Goal: Task Accomplishment & Management: Complete application form

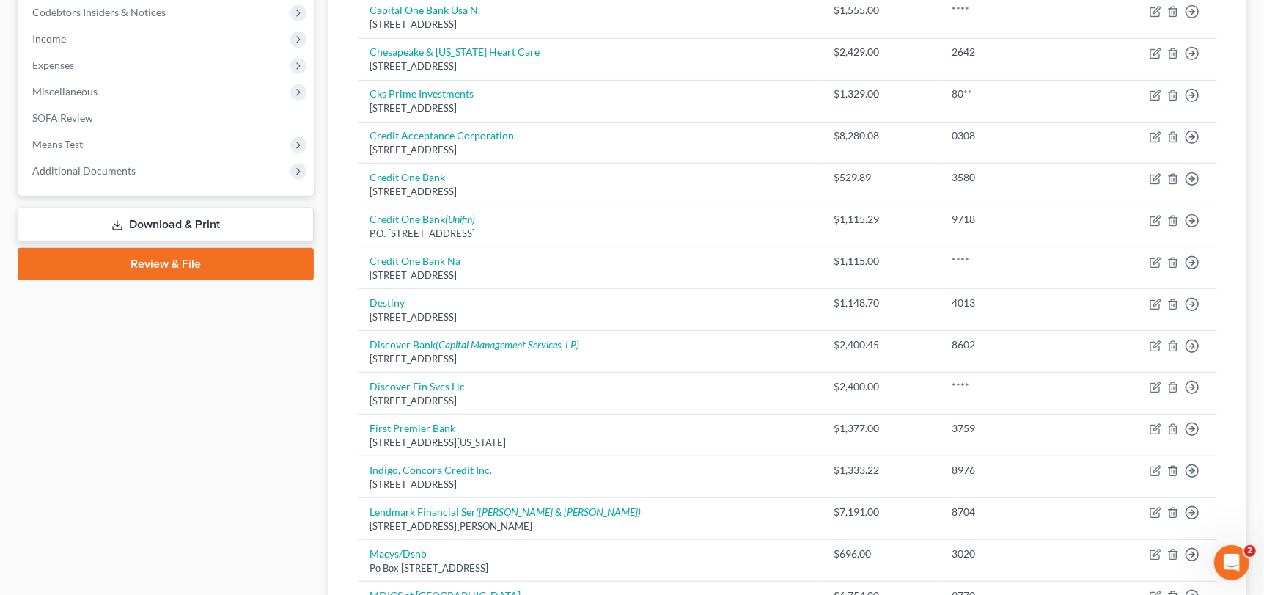
scroll to position [438, 0]
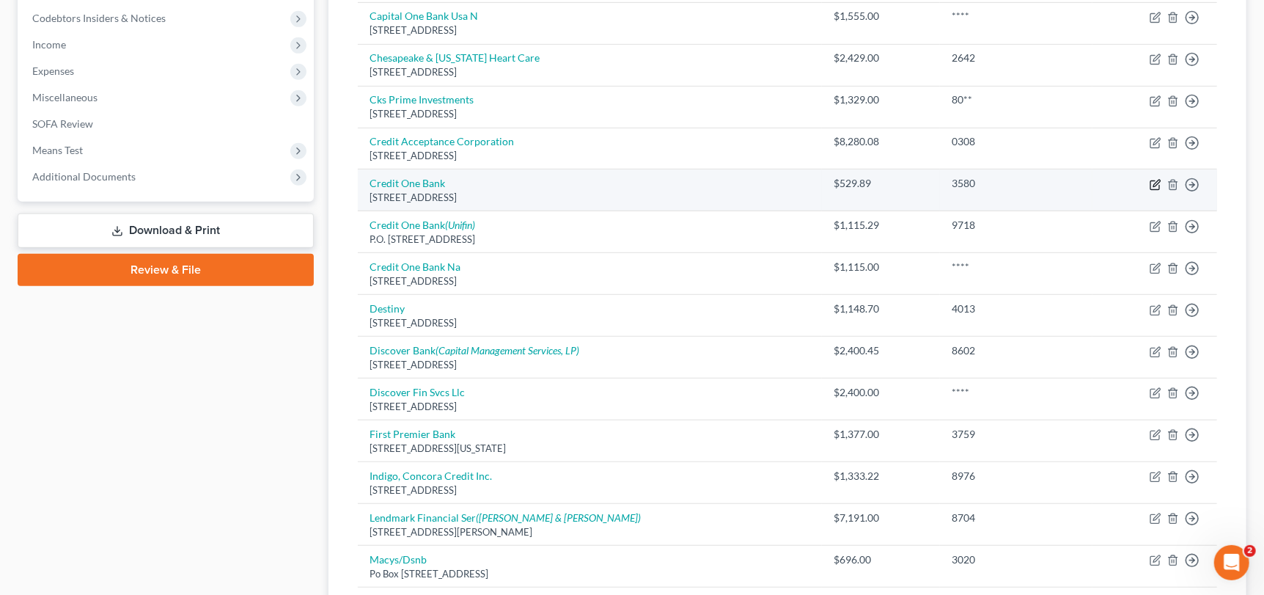
click at [1152, 180] on icon "button" at bounding box center [1155, 185] width 12 height 12
select select "4"
select select "2"
select select "0"
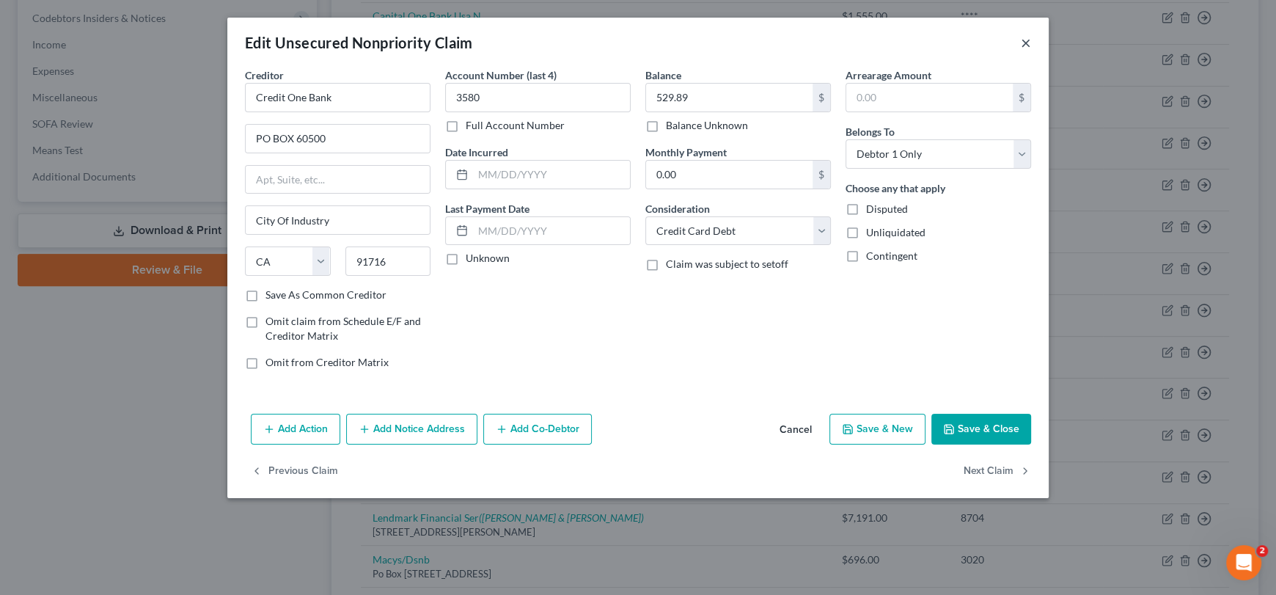
click at [1020, 43] on button "×" at bounding box center [1025, 43] width 10 height 18
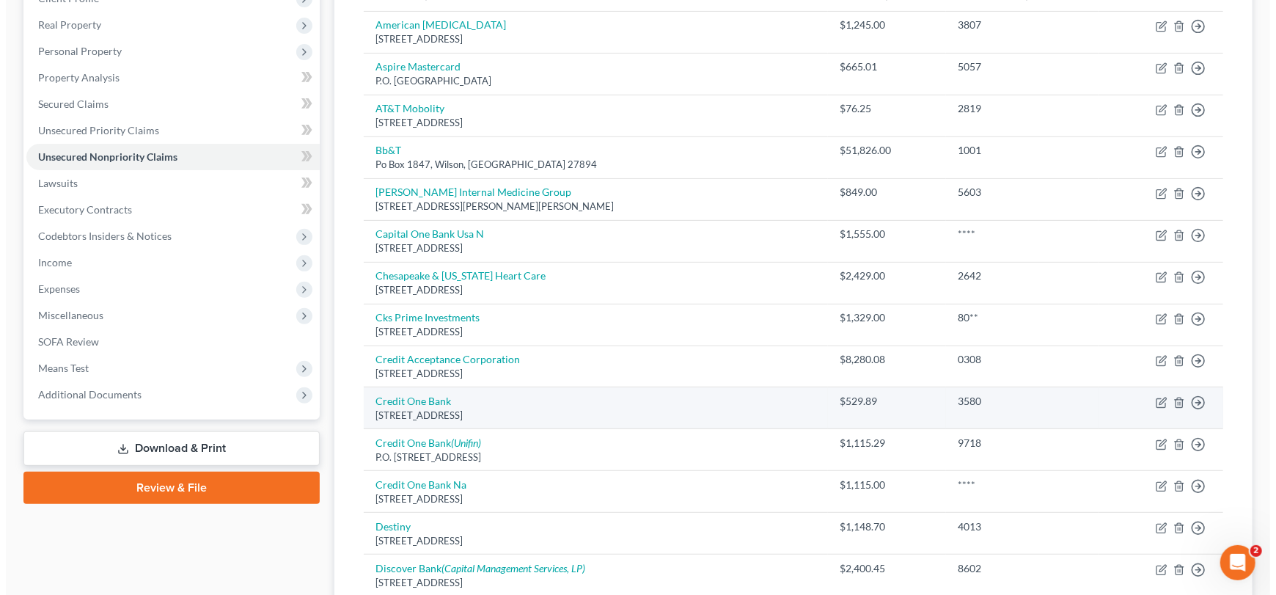
scroll to position [218, 0]
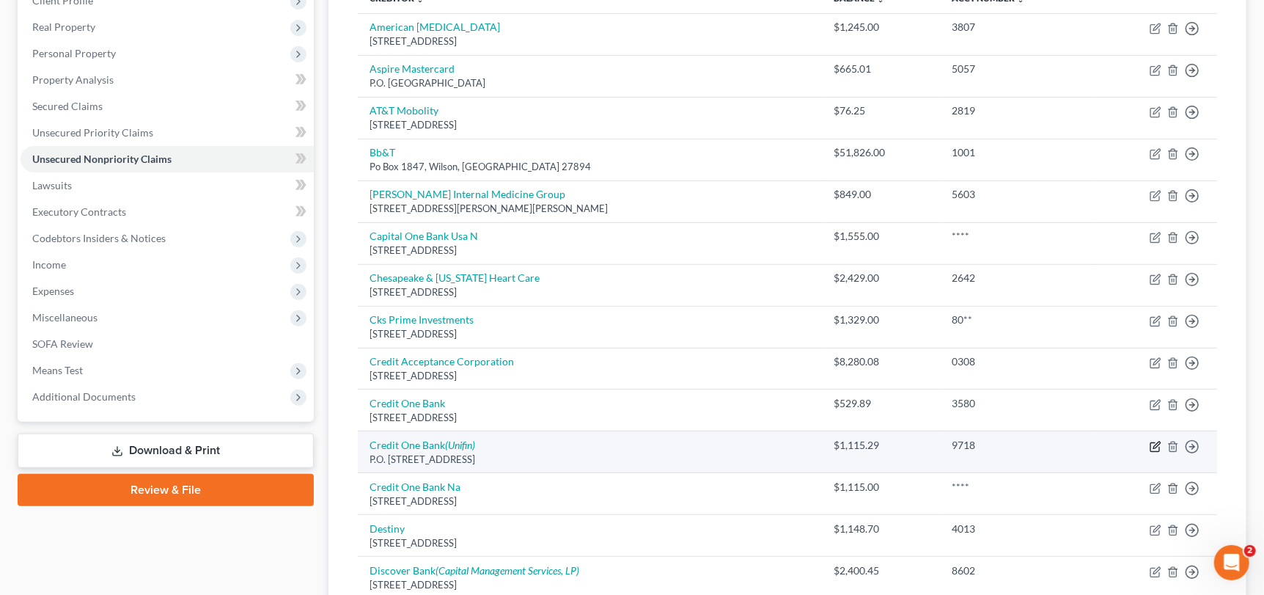
click at [1156, 448] on icon "button" at bounding box center [1155, 447] width 12 height 12
select select "31"
select select "2"
select select "0"
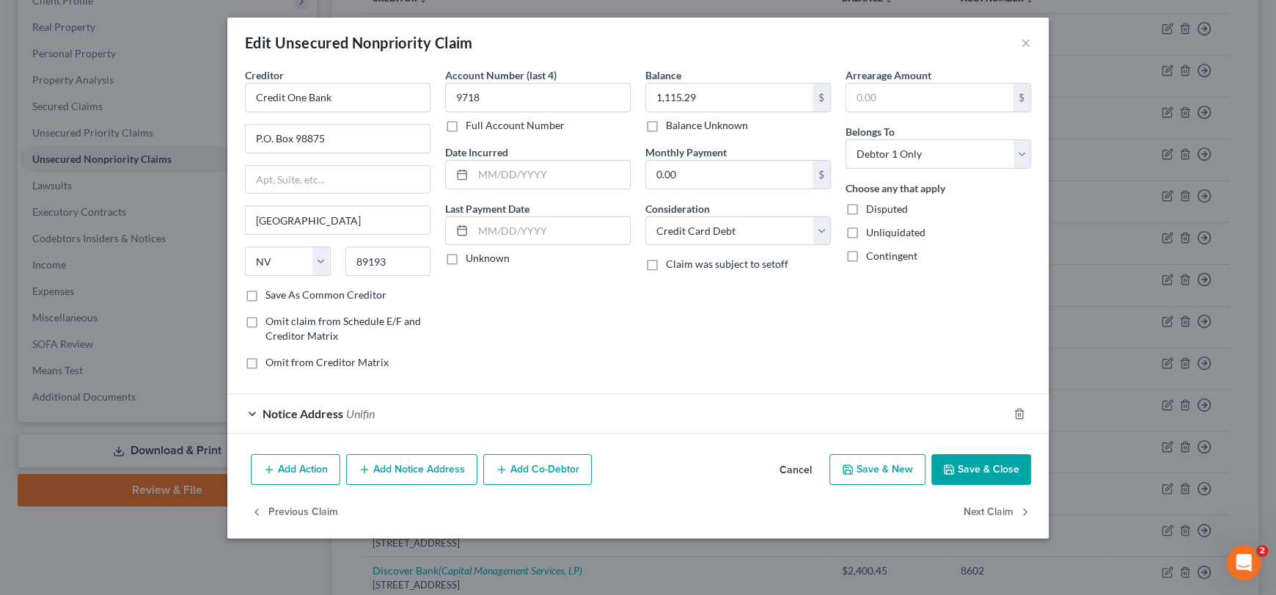
click at [415, 460] on button "Add Notice Address" at bounding box center [411, 469] width 131 height 31
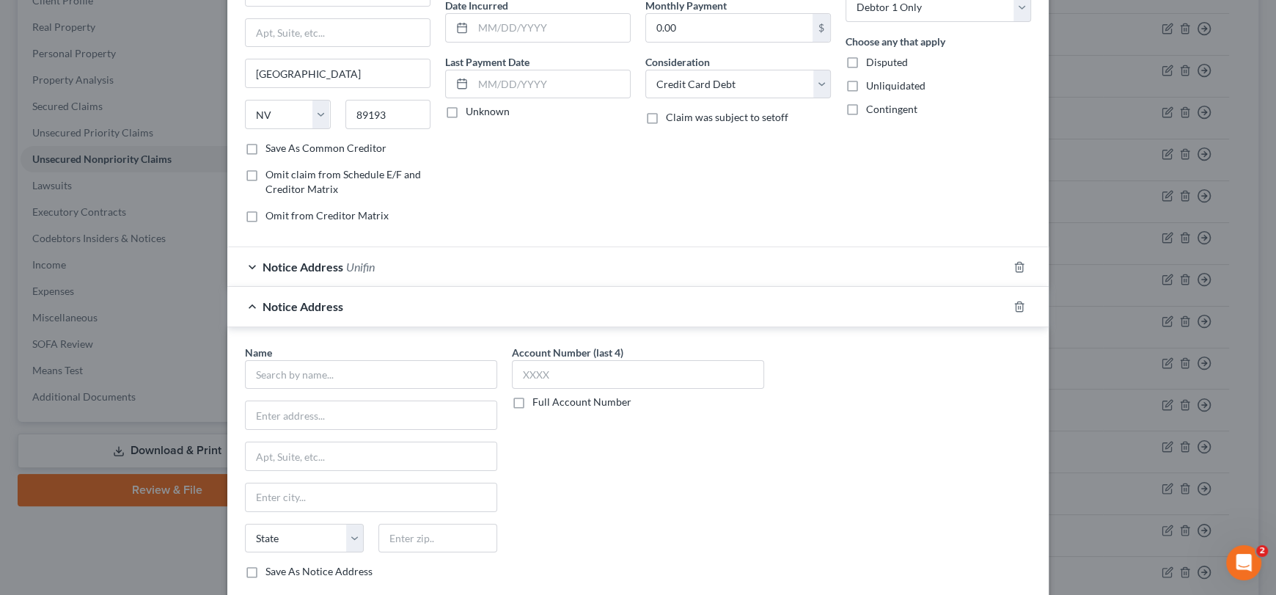
scroll to position [0, 0]
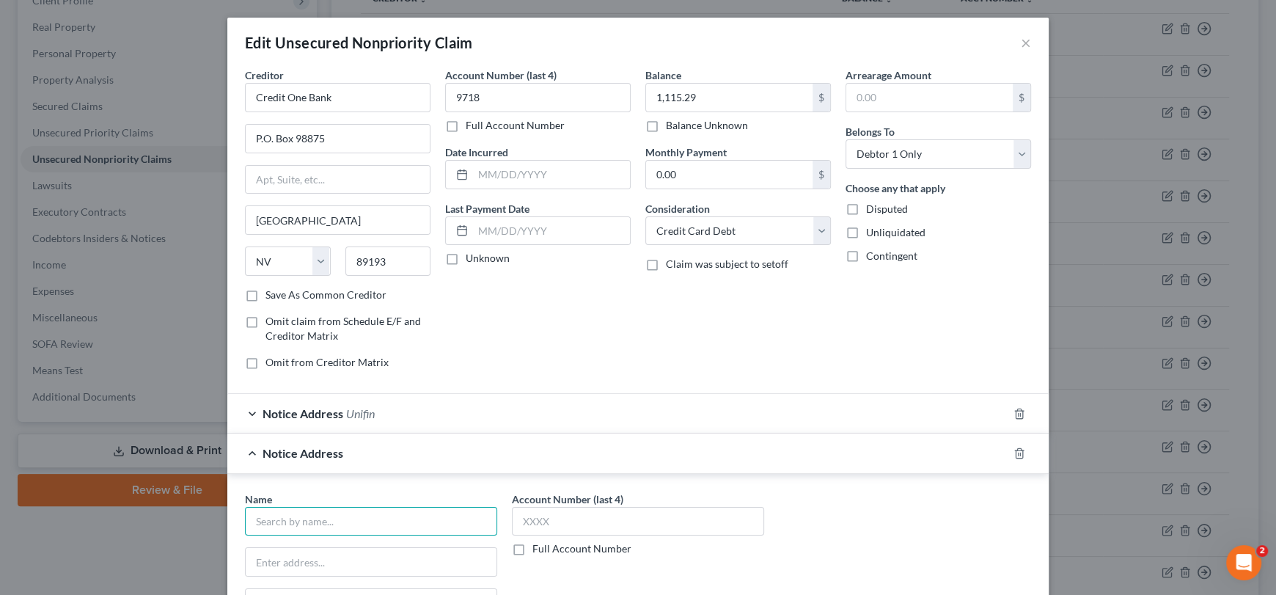
click at [304, 522] on input "text" at bounding box center [371, 521] width 252 height 29
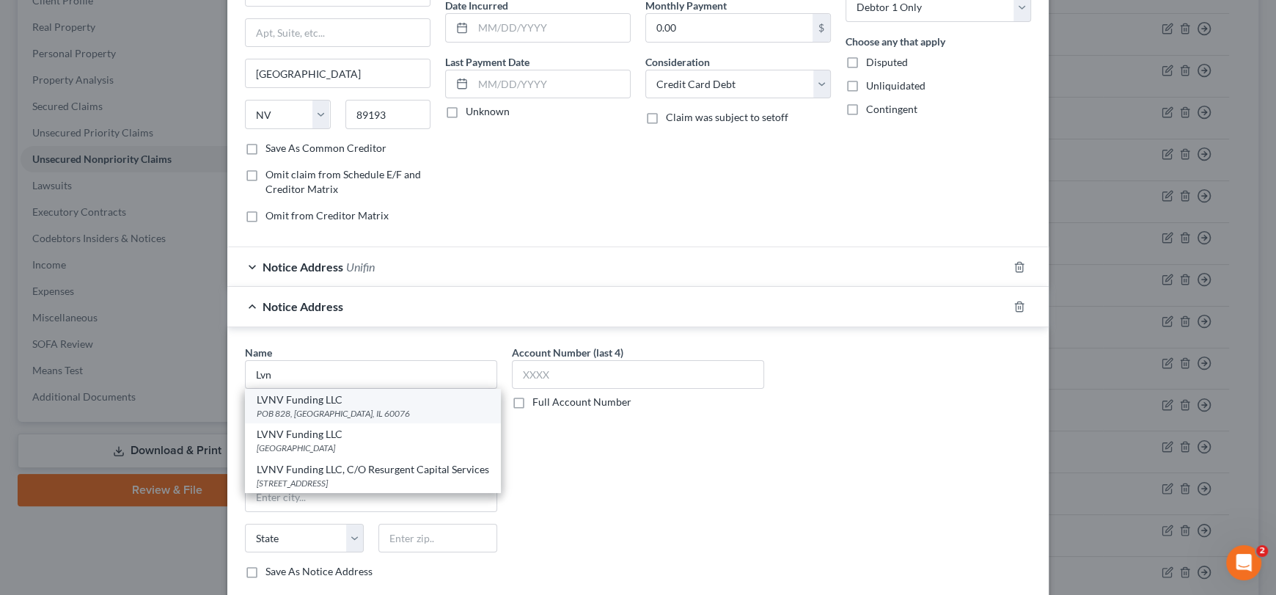
click at [313, 403] on div "LVNV Funding LLC" at bounding box center [373, 399] width 232 height 15
type input "LVNV Funding LLC"
type input "POB 828"
type input "Skokie"
select select "14"
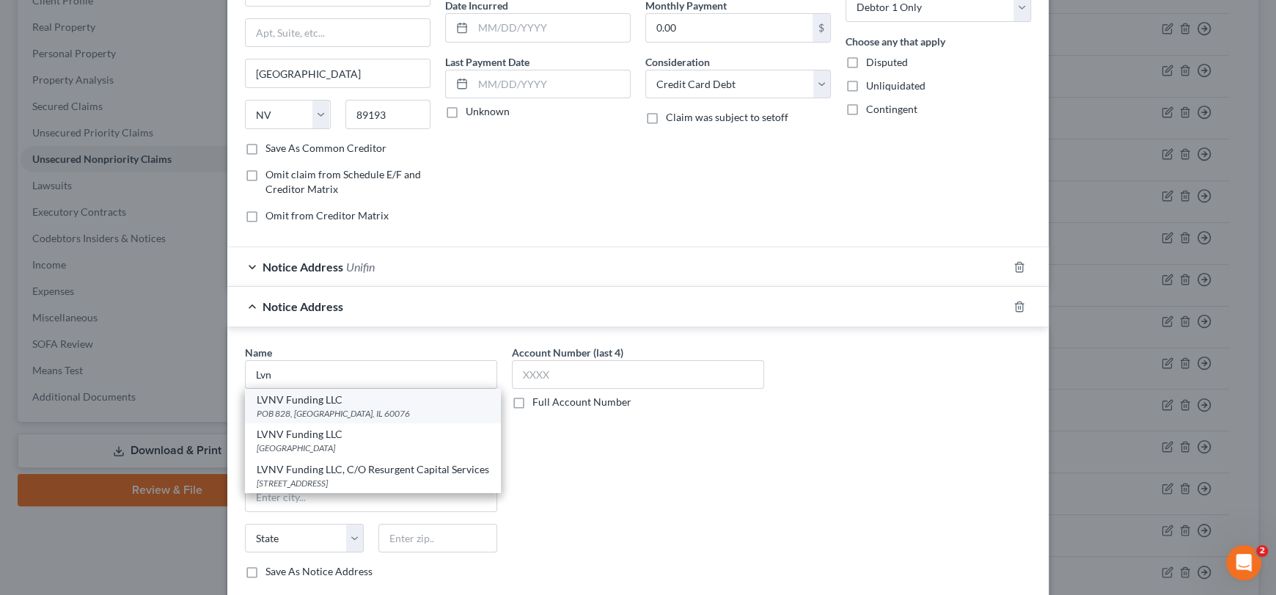
type input "60076"
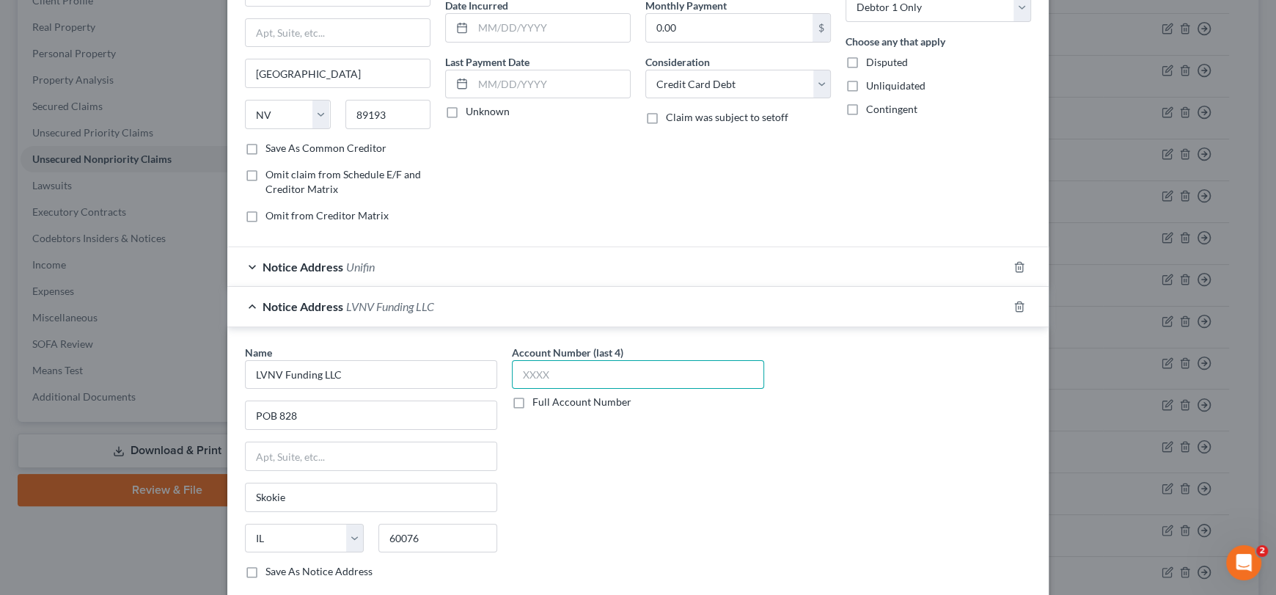
click at [550, 370] on input "text" at bounding box center [638, 374] width 252 height 29
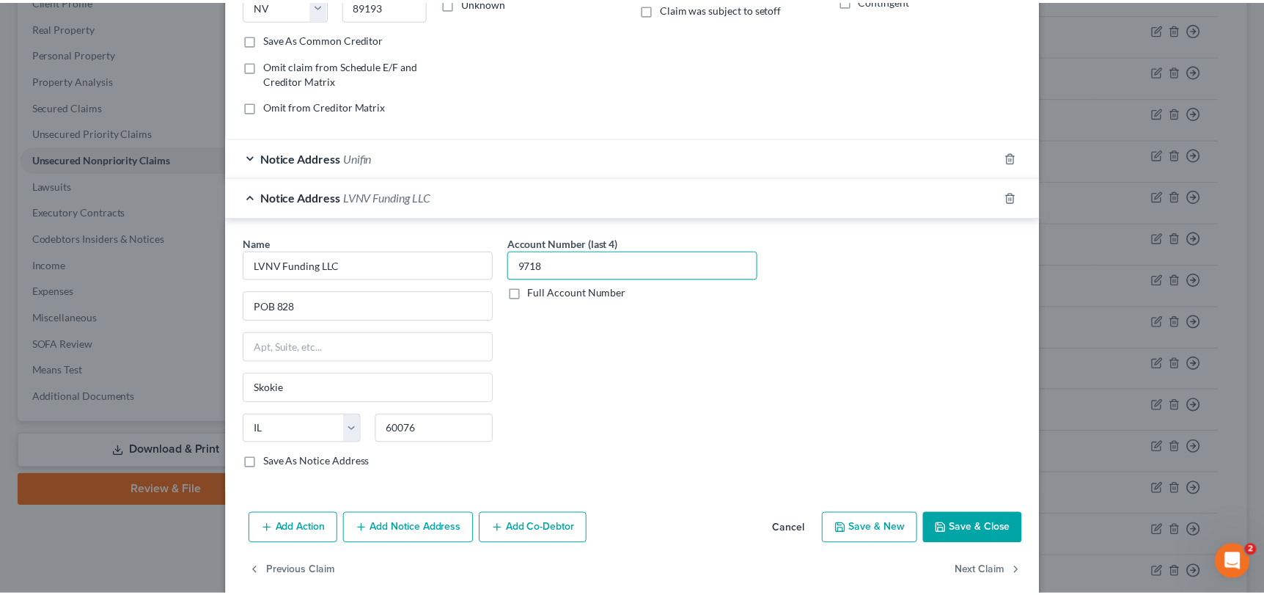
scroll to position [275, 0]
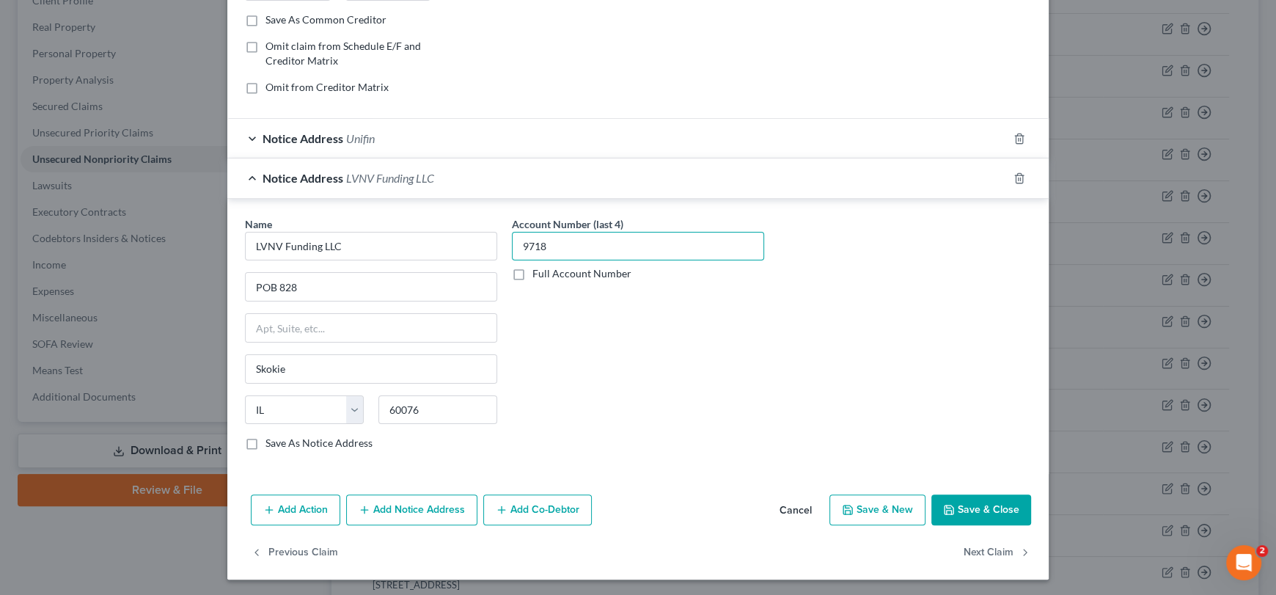
type input "9718"
click at [995, 501] on button "Save & Close" at bounding box center [981, 509] width 100 height 31
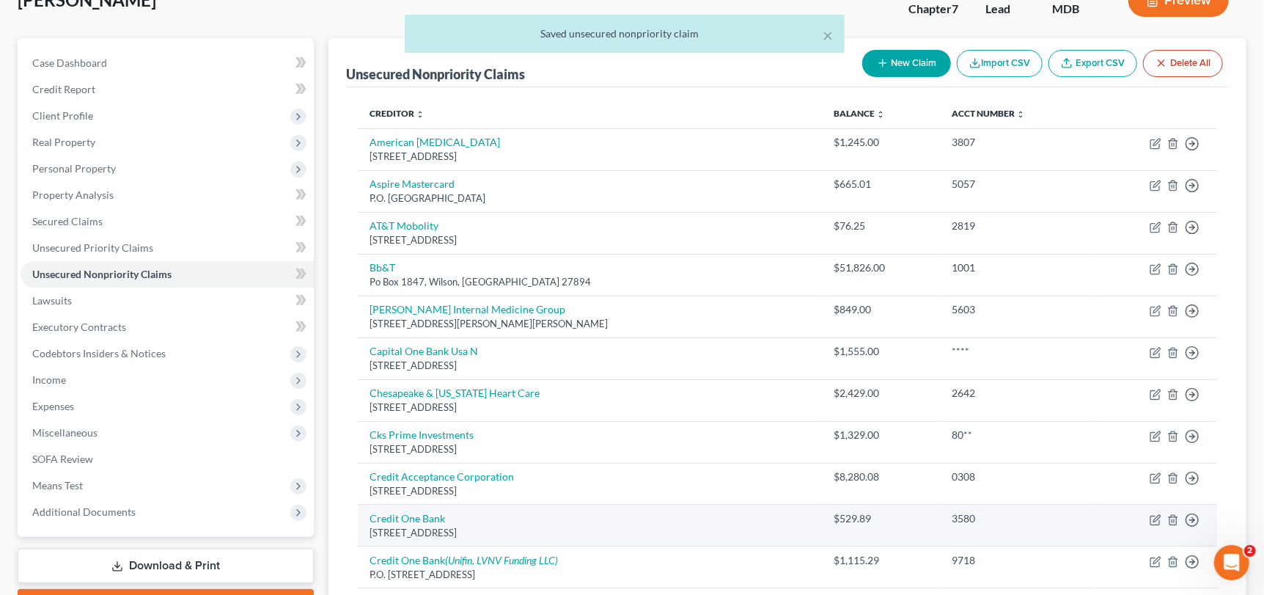
scroll to position [0, 0]
